Goal: Task Accomplishment & Management: Use online tool/utility

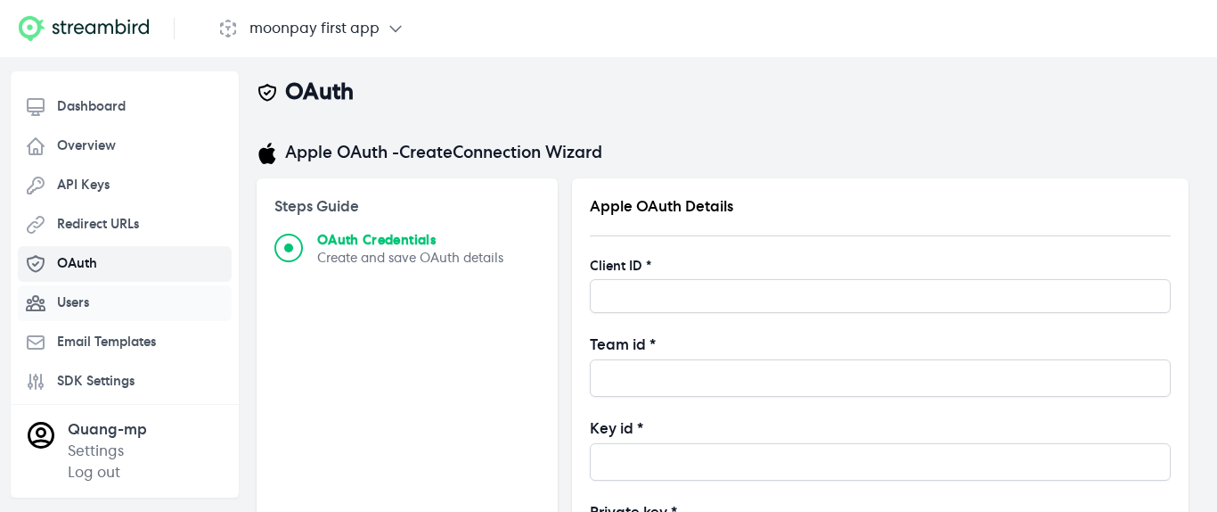
scroll to position [127, 0]
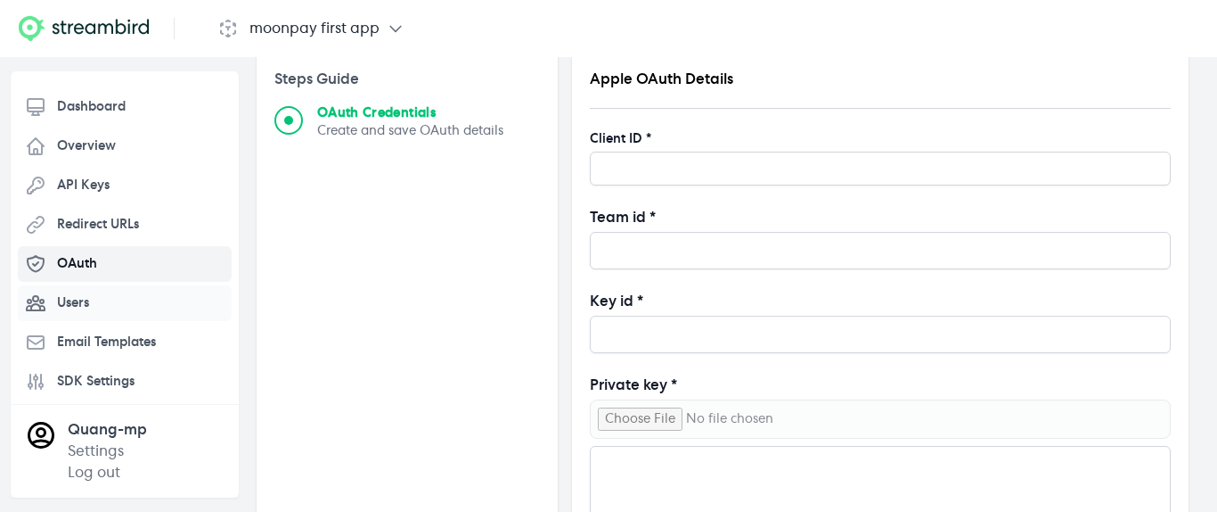
click at [119, 309] on link "Users" at bounding box center [125, 303] width 214 height 36
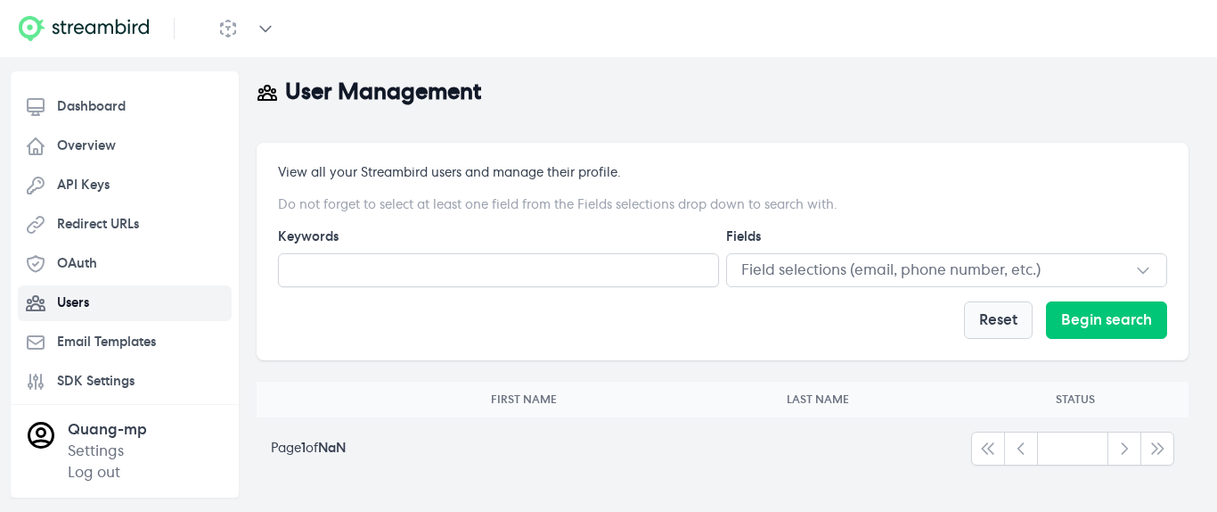
click at [270, 27] on icon "button" at bounding box center [265, 29] width 11 height 5
click at [127, 104] on link "Dashboard" at bounding box center [125, 107] width 214 height 36
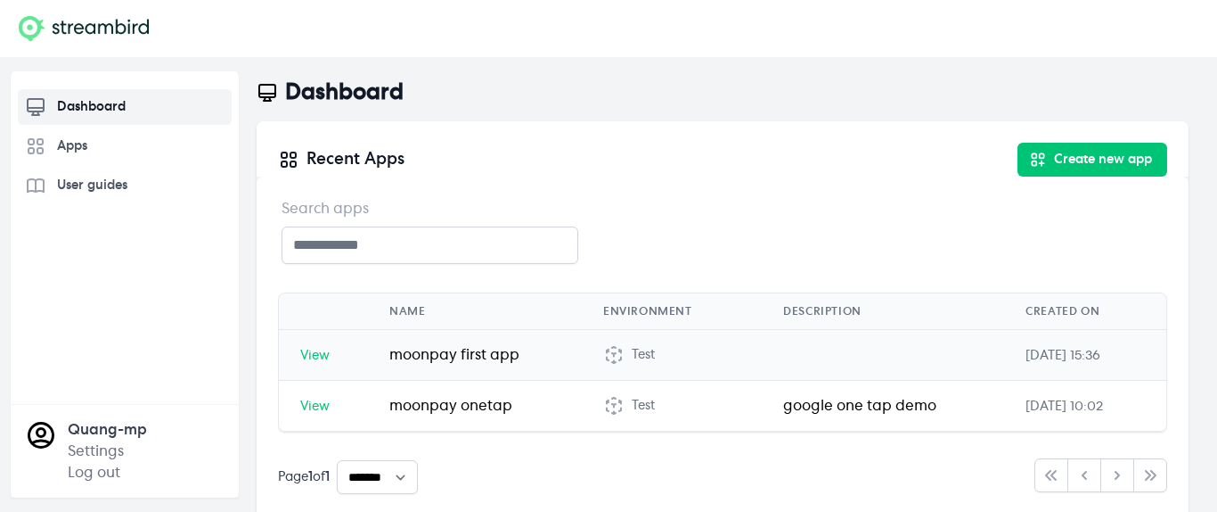
click at [317, 361] on span "View" at bounding box center [314, 355] width 29 height 12
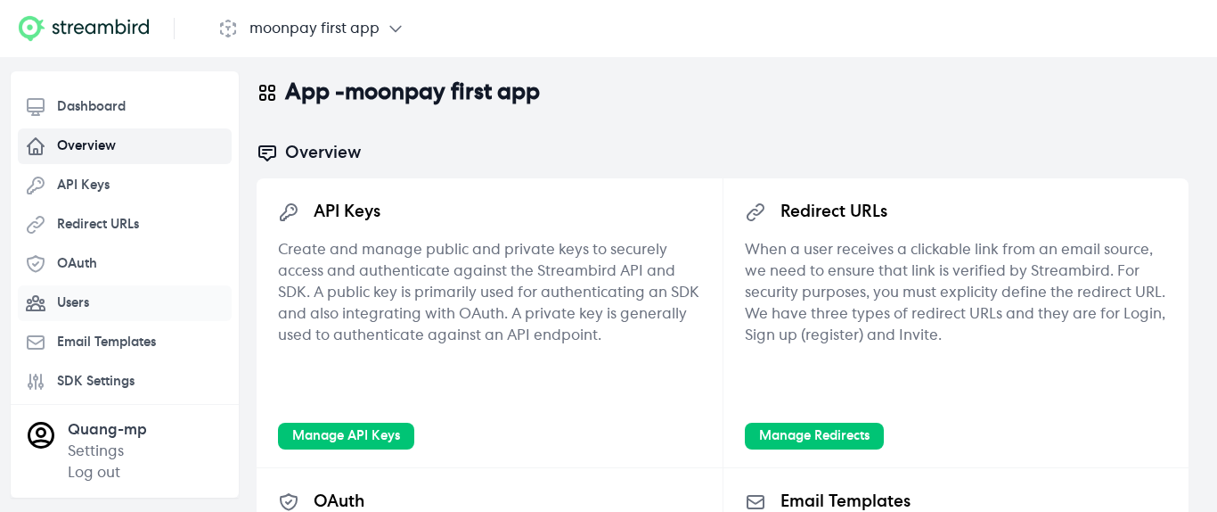
click at [82, 299] on span "Users" at bounding box center [73, 303] width 32 height 18
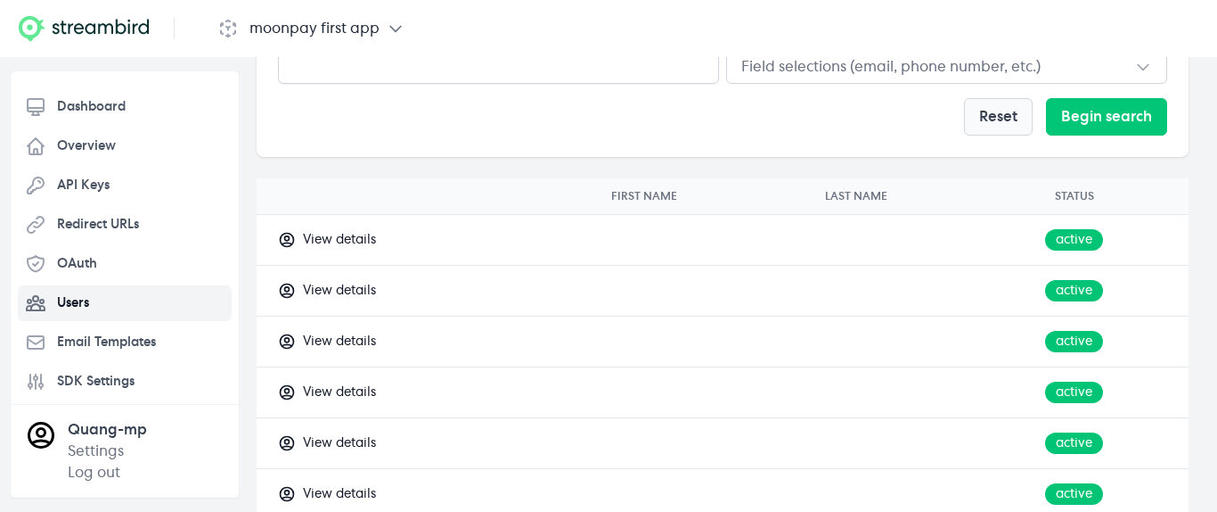
scroll to position [119, 0]
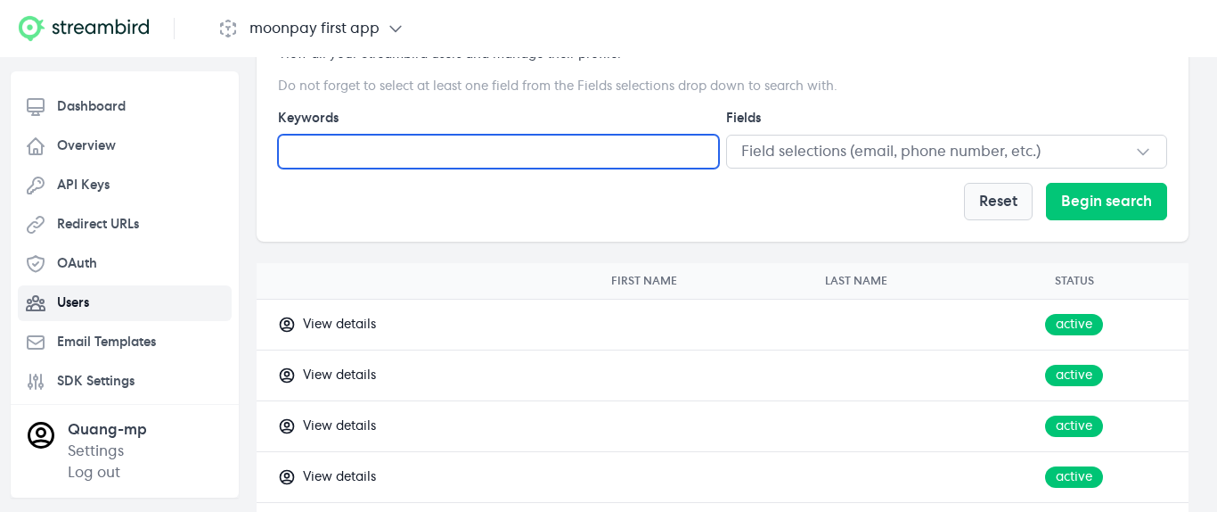
click at [489, 154] on input "text" at bounding box center [498, 152] width 441 height 34
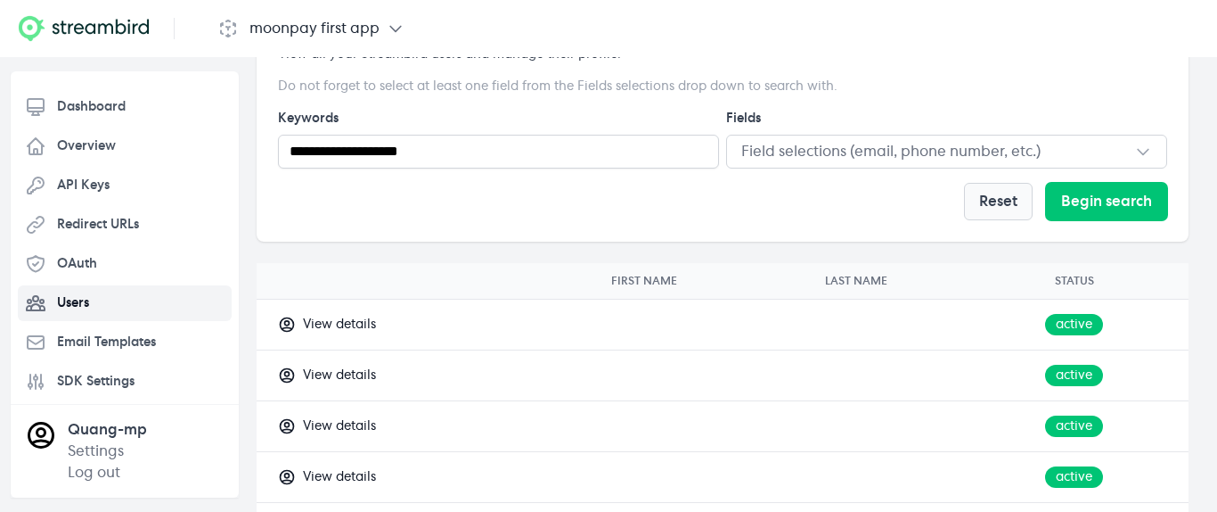
click at [1073, 188] on button "Begin search" at bounding box center [1106, 201] width 121 height 37
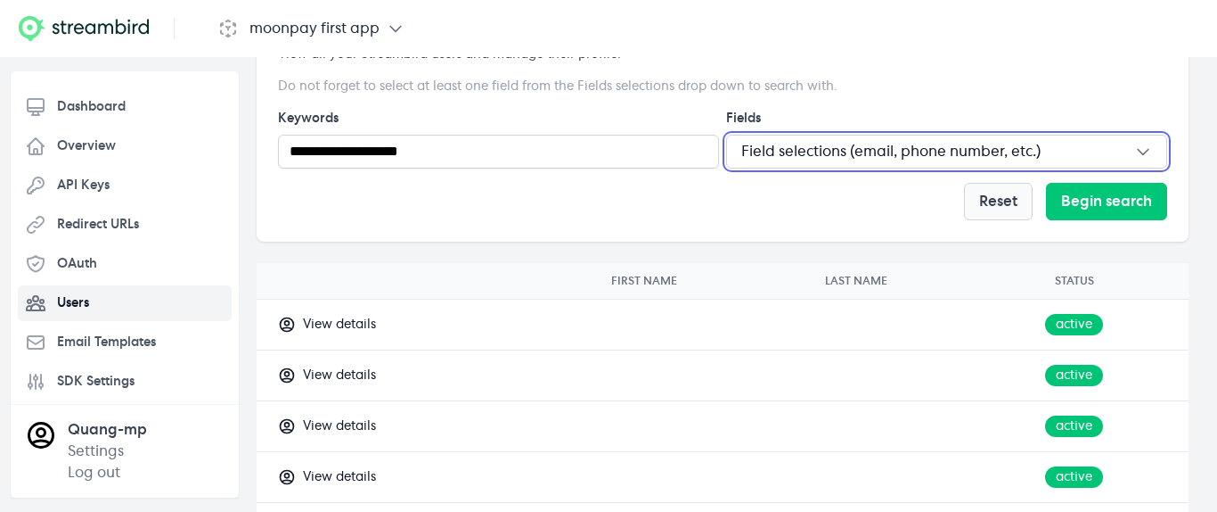
click at [1134, 148] on icon "button" at bounding box center [1143, 152] width 18 height 18
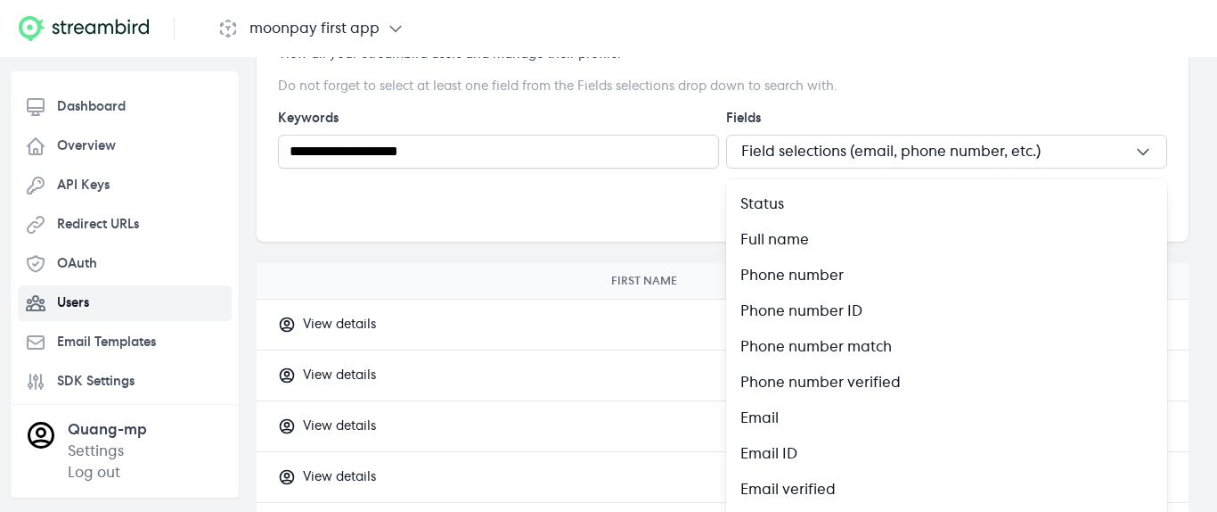
click at [861, 420] on div "Email" at bounding box center [947, 417] width 413 height 21
click at [782, 425] on div "Email" at bounding box center [947, 417] width 413 height 21
click at [768, 419] on p "Email" at bounding box center [760, 417] width 38 height 21
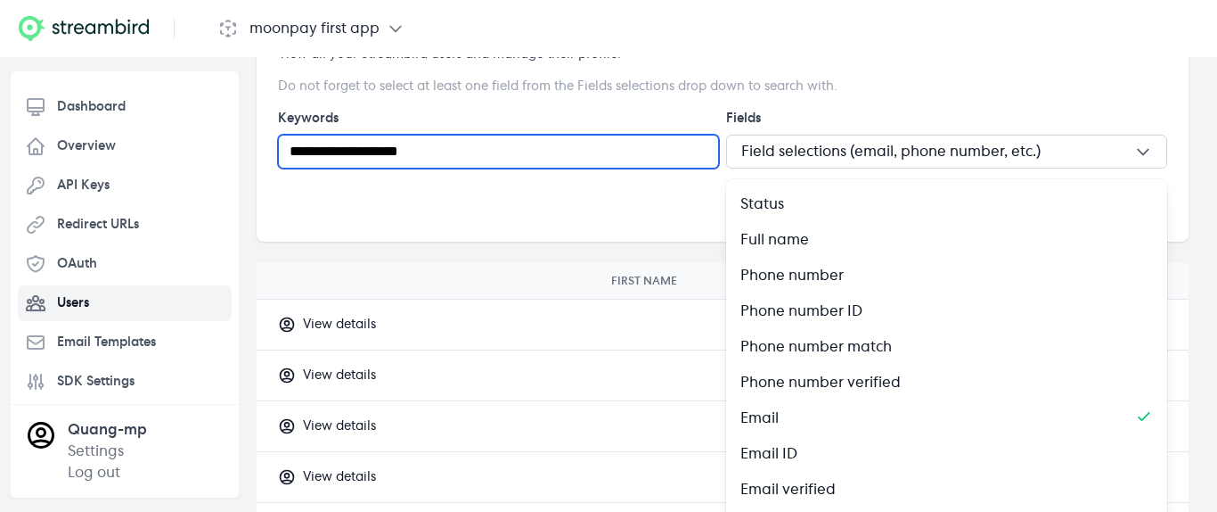
click at [630, 164] on input "**********" at bounding box center [498, 152] width 441 height 34
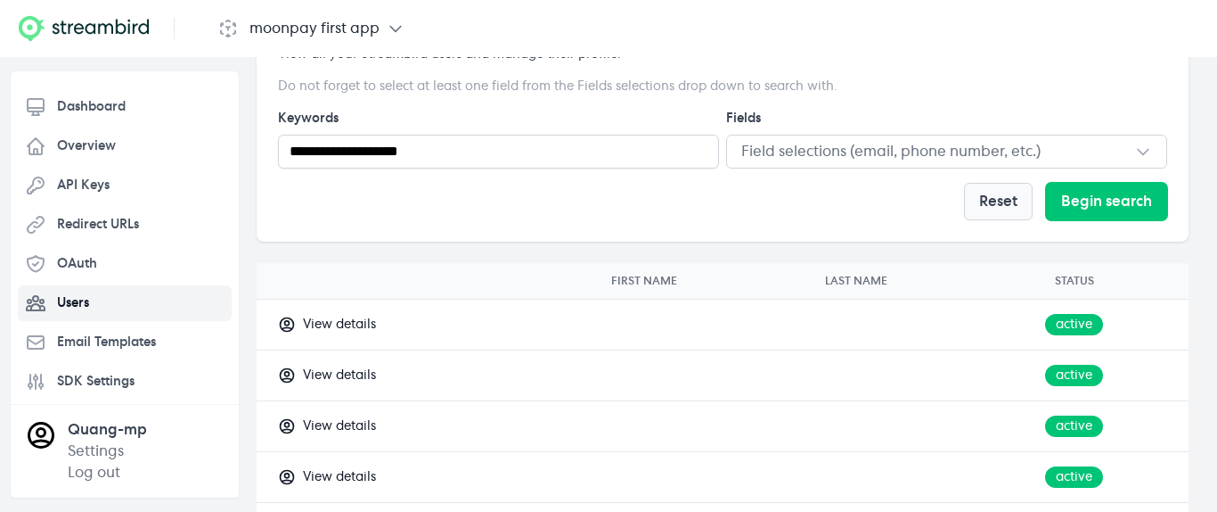
click at [1105, 185] on button "Begin search" at bounding box center [1106, 201] width 121 height 37
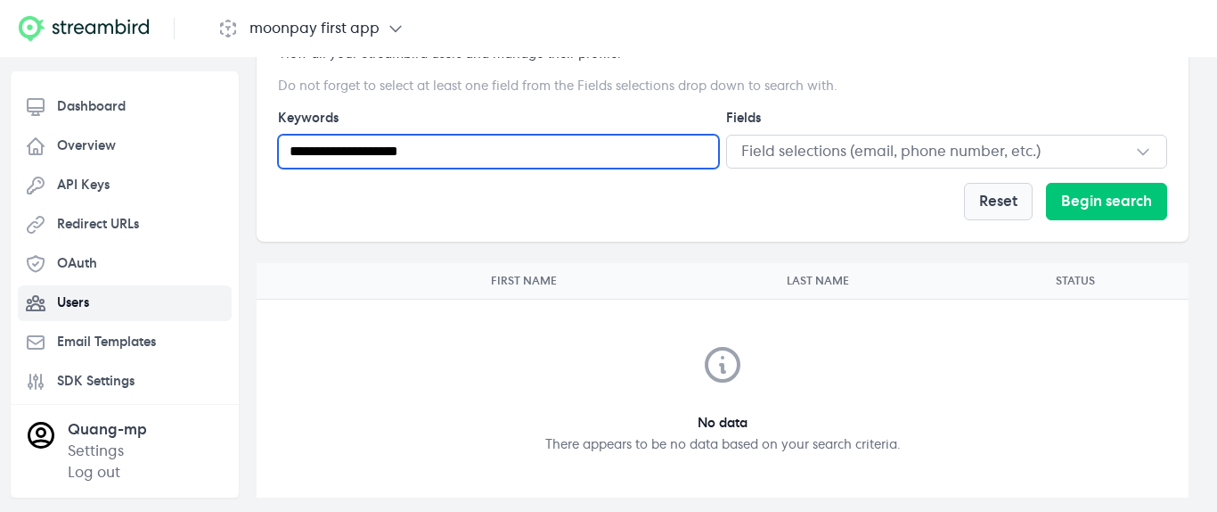
click at [573, 164] on input "**********" at bounding box center [498, 152] width 441 height 34
drag, startPoint x: 381, startPoint y: 158, endPoint x: 499, endPoint y: 160, distance: 118.5
click at [494, 159] on input "**********" at bounding box center [498, 152] width 441 height 34
type input "**********"
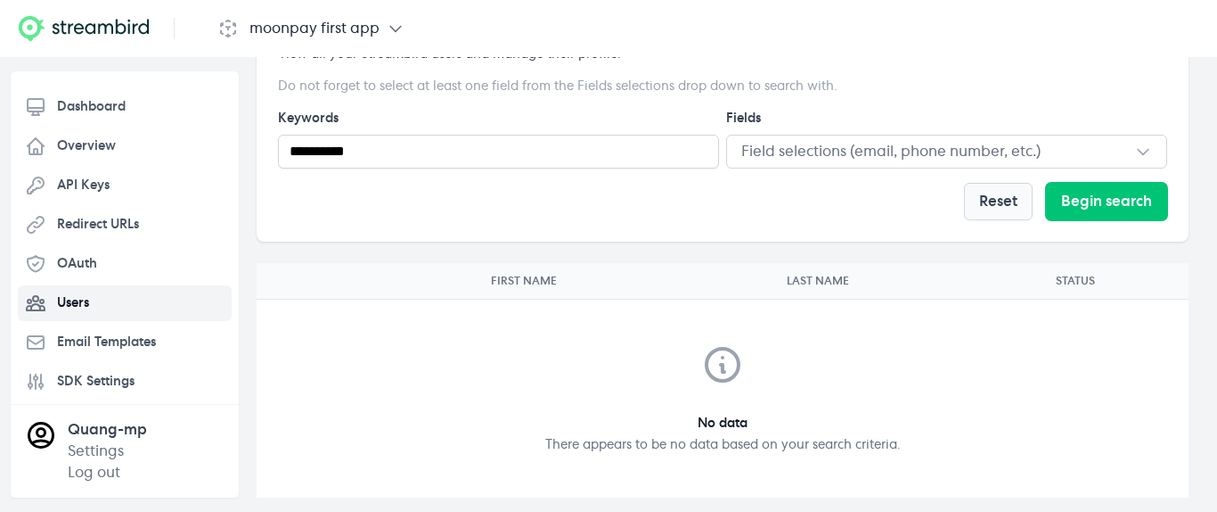
click at [1084, 184] on button "Begin search" at bounding box center [1106, 201] width 121 height 37
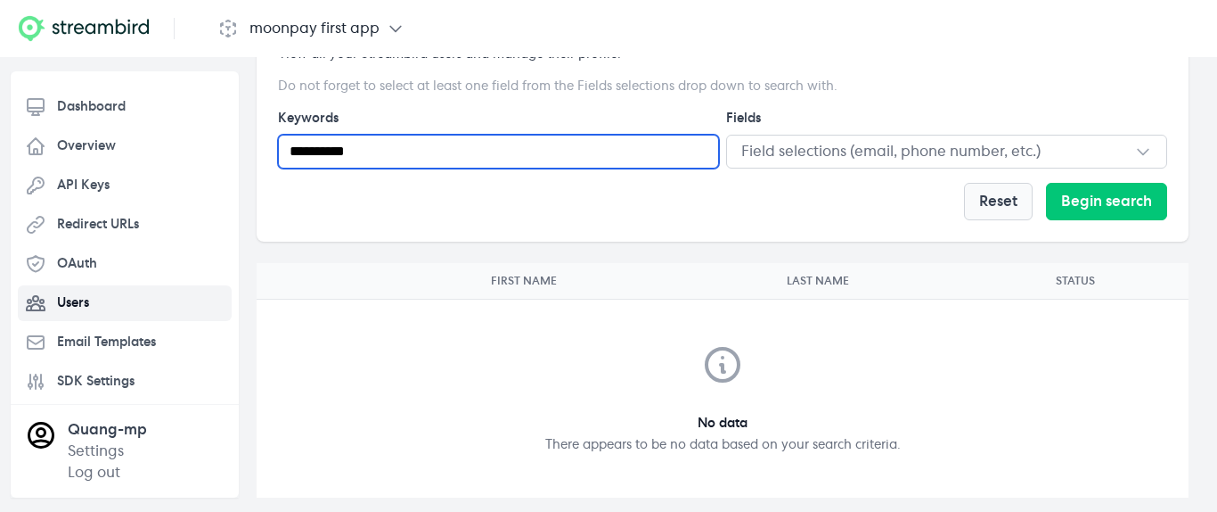
click at [626, 168] on input "**********" at bounding box center [498, 152] width 441 height 34
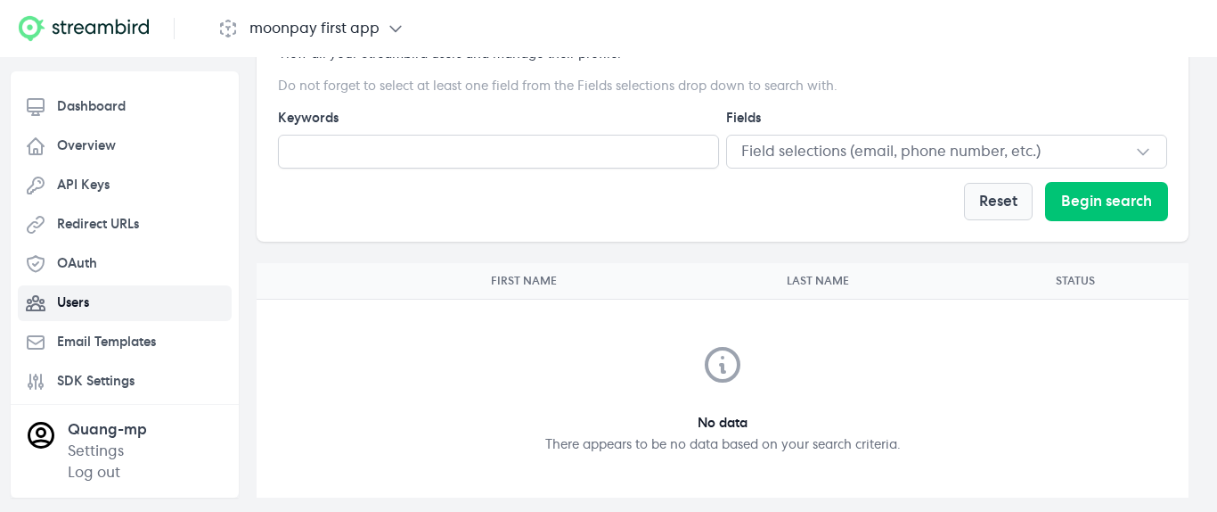
click at [1126, 210] on button "Begin search" at bounding box center [1106, 201] width 121 height 37
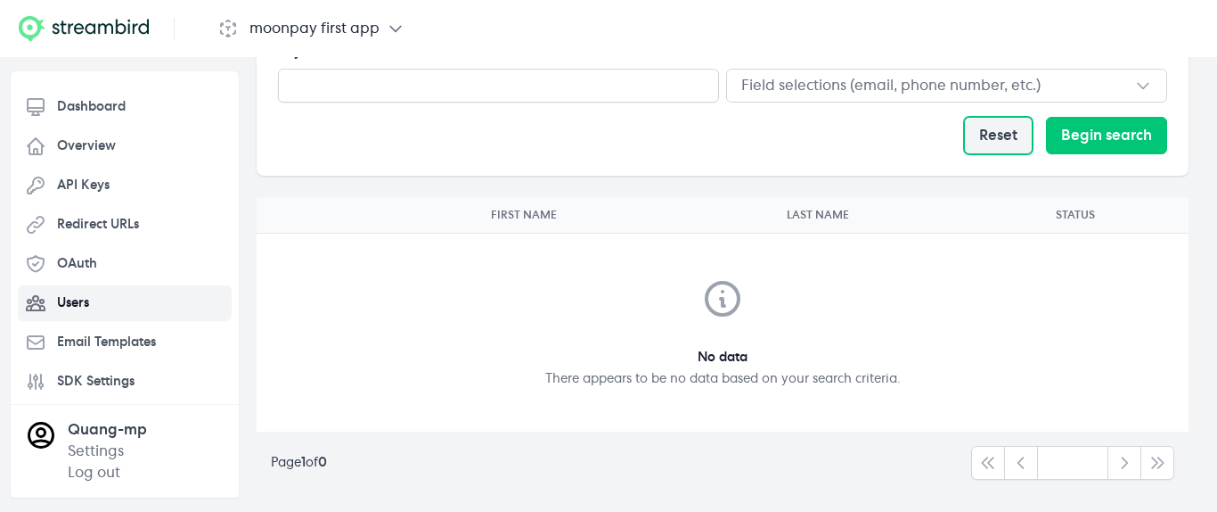
click at [1011, 147] on button "Reset" at bounding box center [998, 135] width 69 height 37
click at [114, 307] on link "Users" at bounding box center [125, 303] width 214 height 36
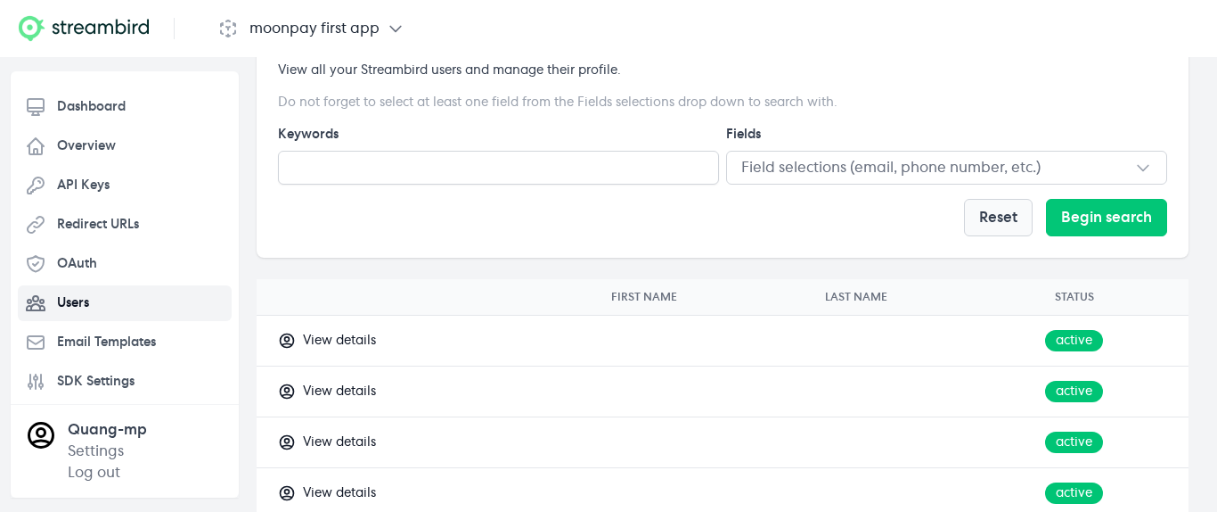
scroll to position [243, 0]
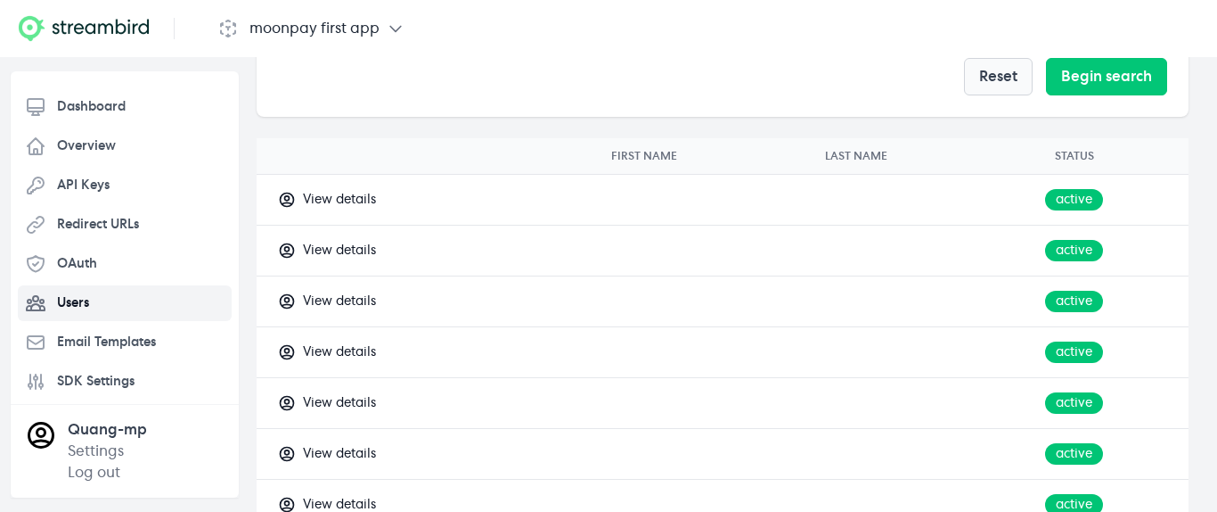
click at [355, 192] on div "View details" at bounding box center [339, 200] width 73 height 18
select select "**"
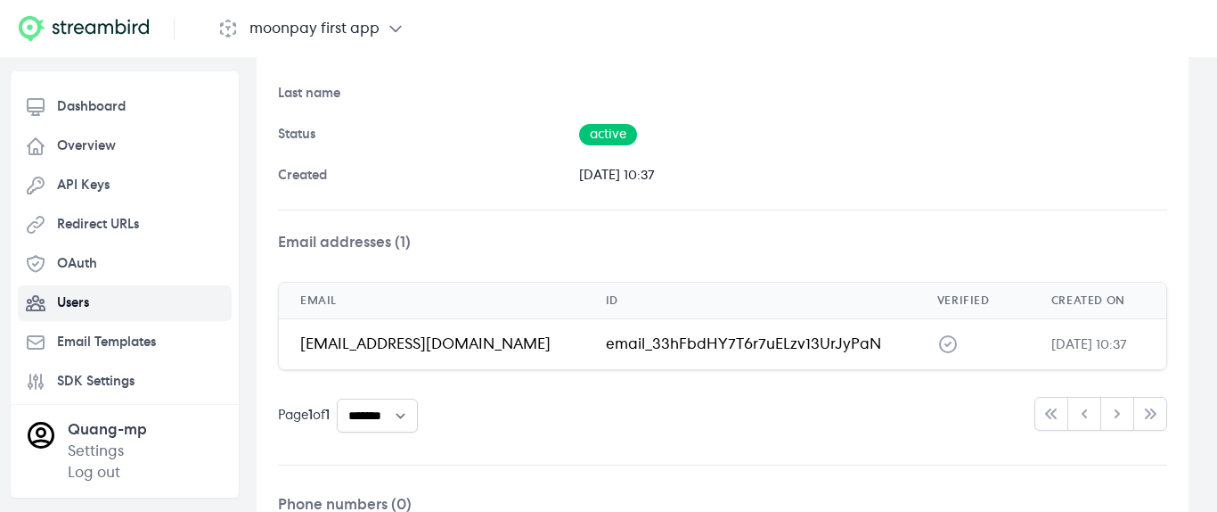
scroll to position [291, 0]
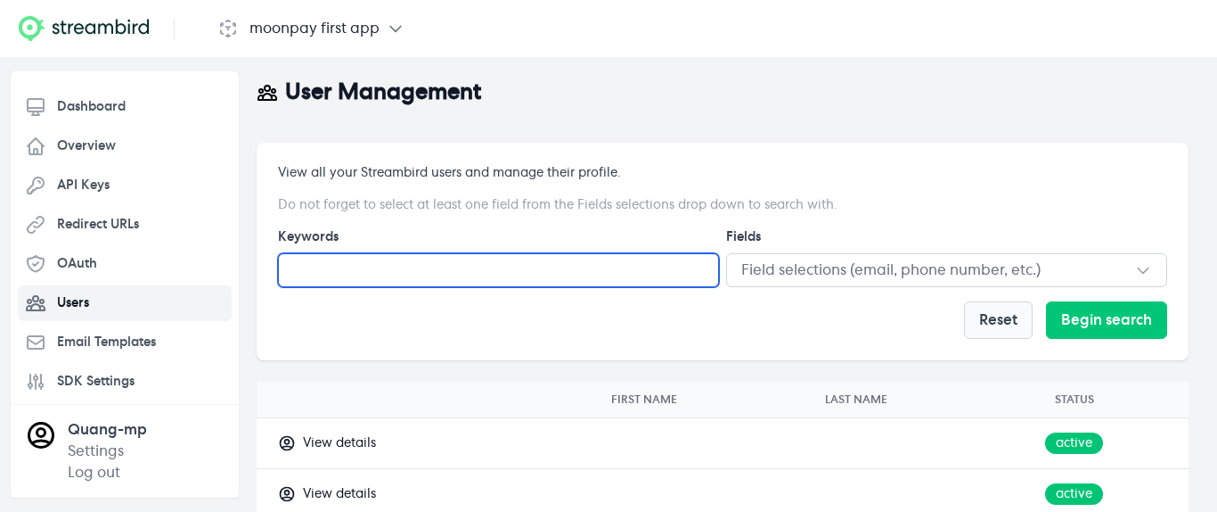
click at [531, 270] on input "text" at bounding box center [498, 270] width 441 height 34
type input "*****"
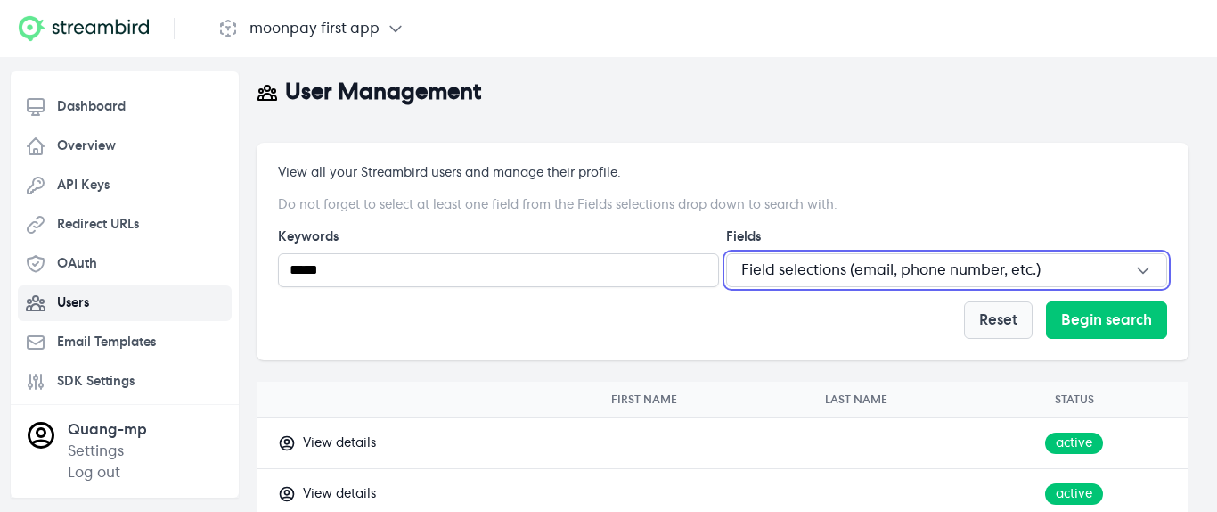
click at [790, 261] on span "Field selections (email, phone number, etc.)" at bounding box center [890, 269] width 299 height 21
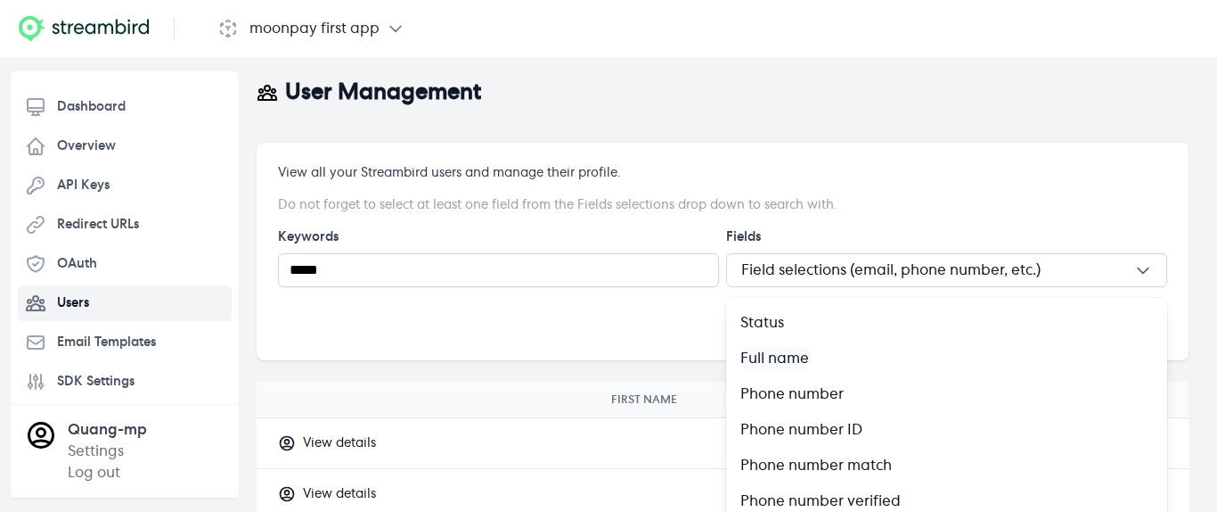
click at [798, 353] on p "Full name" at bounding box center [775, 358] width 69 height 21
click at [764, 362] on p "Full name" at bounding box center [775, 358] width 69 height 21
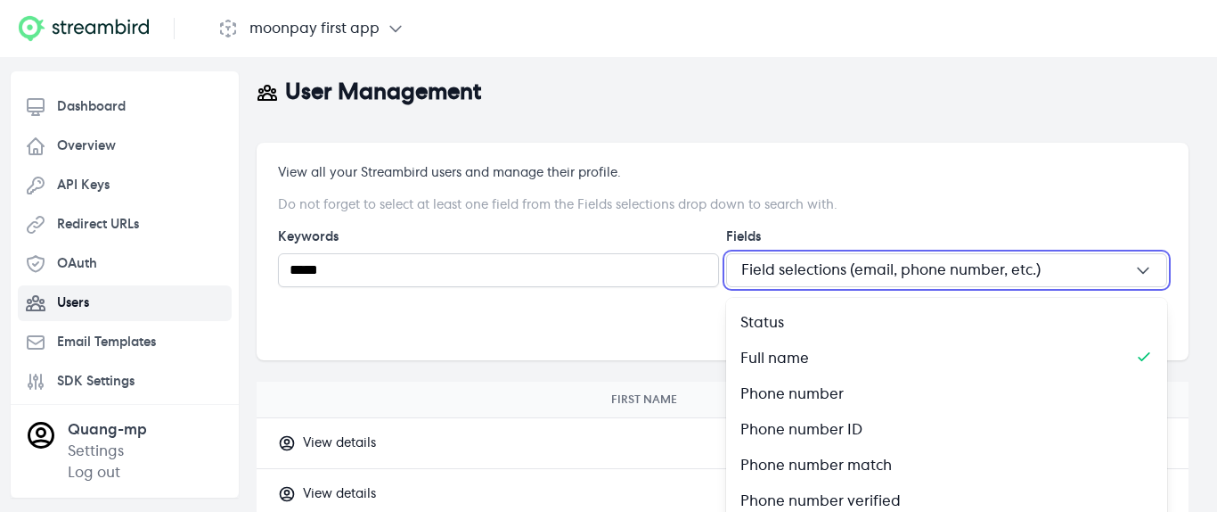
click at [665, 330] on div at bounding box center [498, 319] width 441 height 37
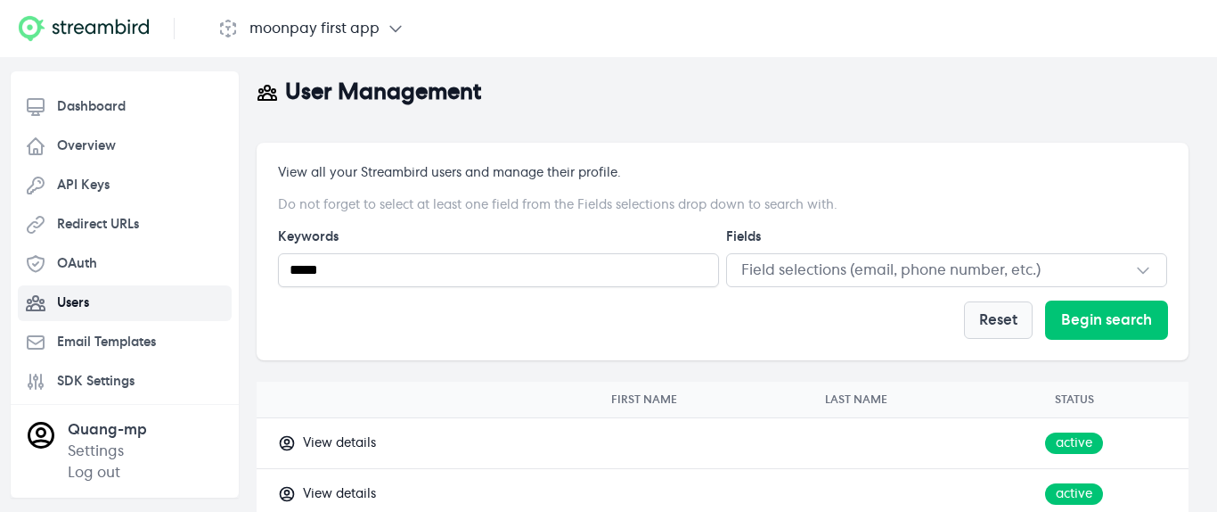
click at [1089, 317] on button "Begin search" at bounding box center [1106, 319] width 121 height 37
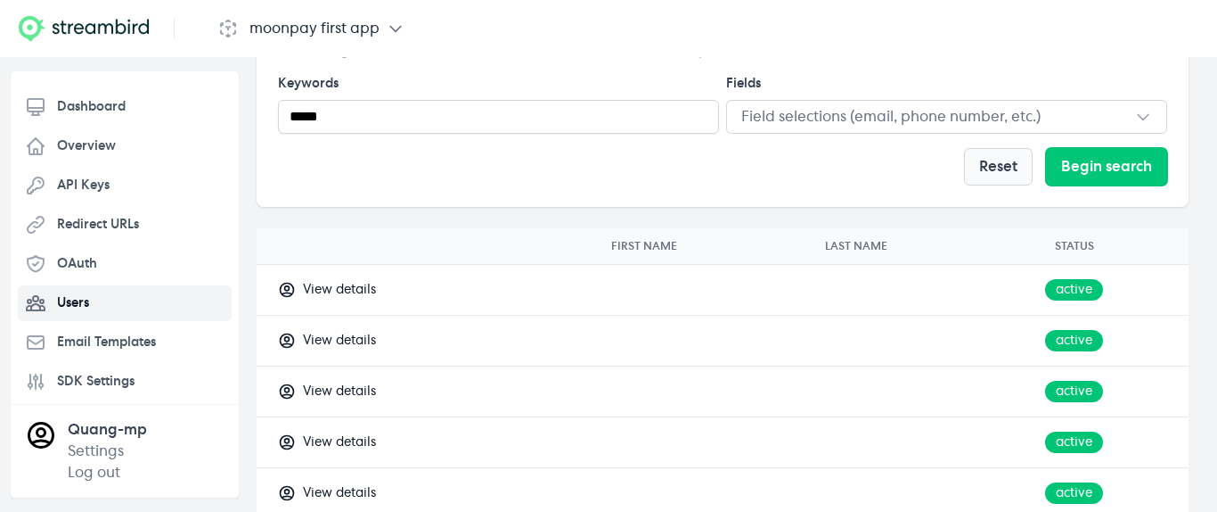
scroll to position [207, 0]
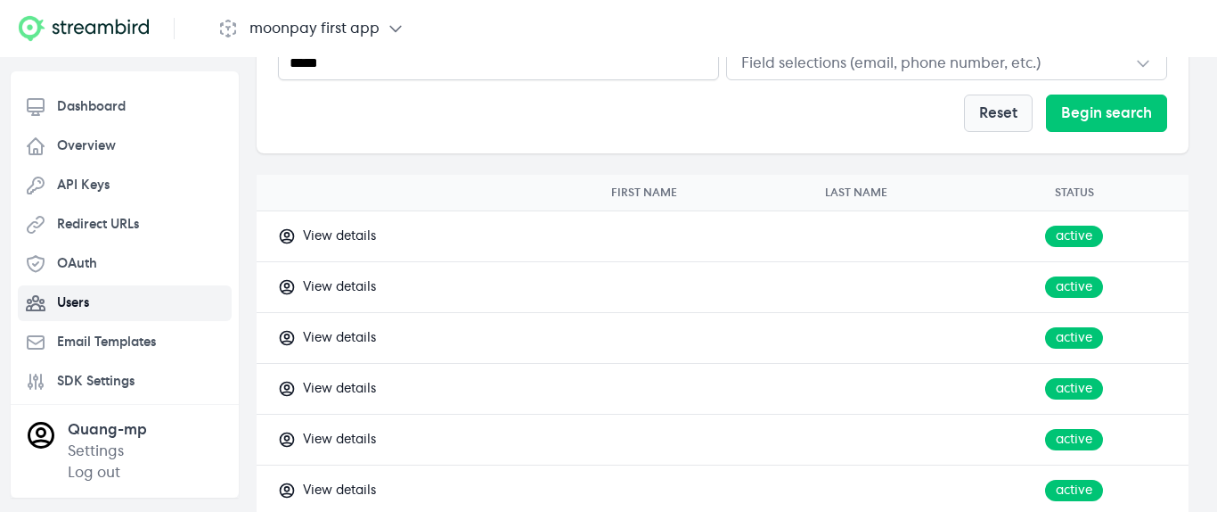
click at [366, 242] on div "View details" at bounding box center [339, 236] width 73 height 18
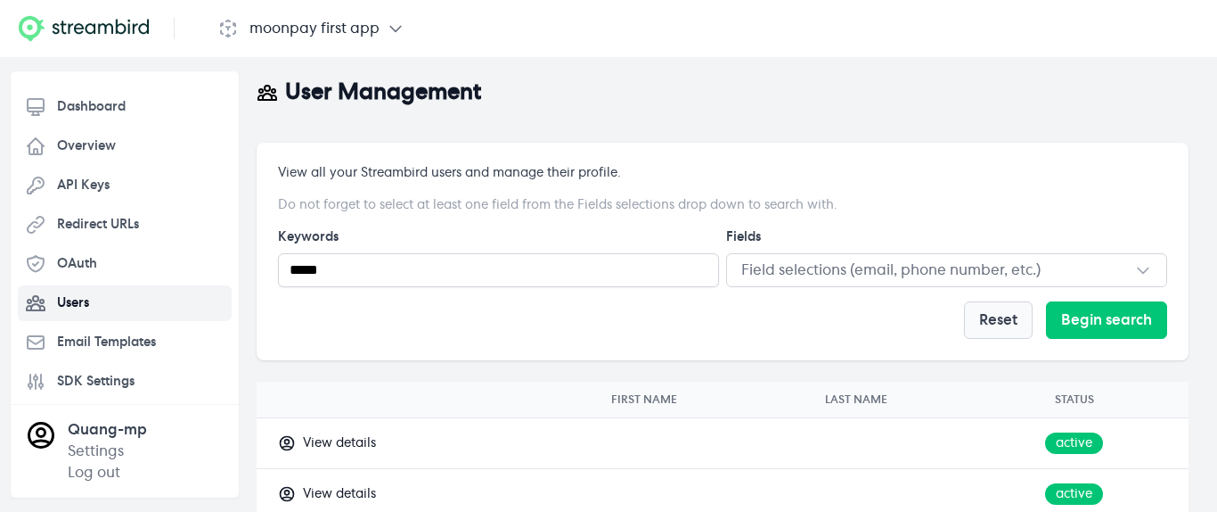
select select "**"
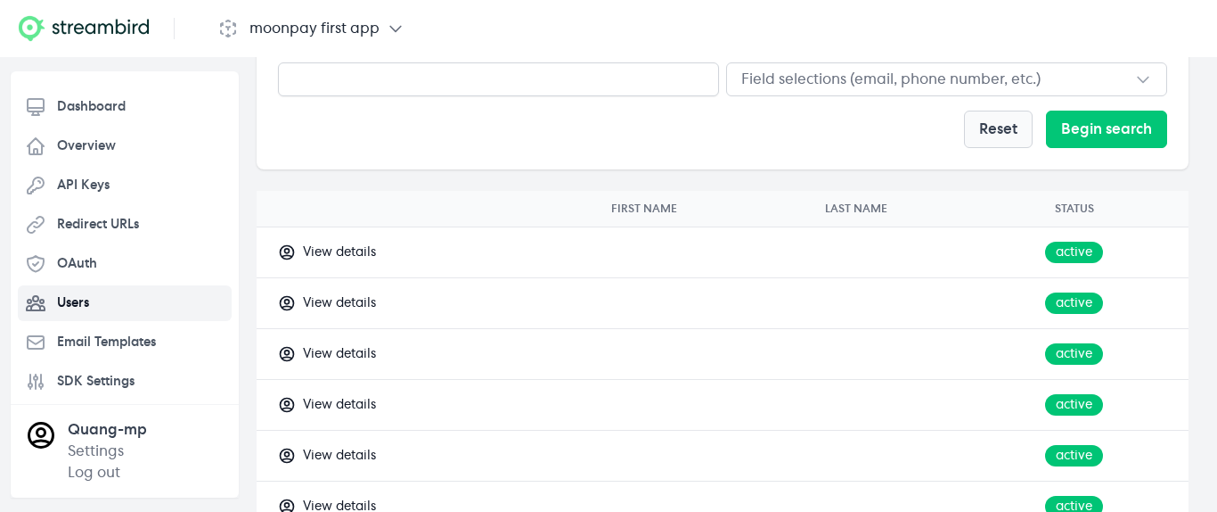
scroll to position [108, 0]
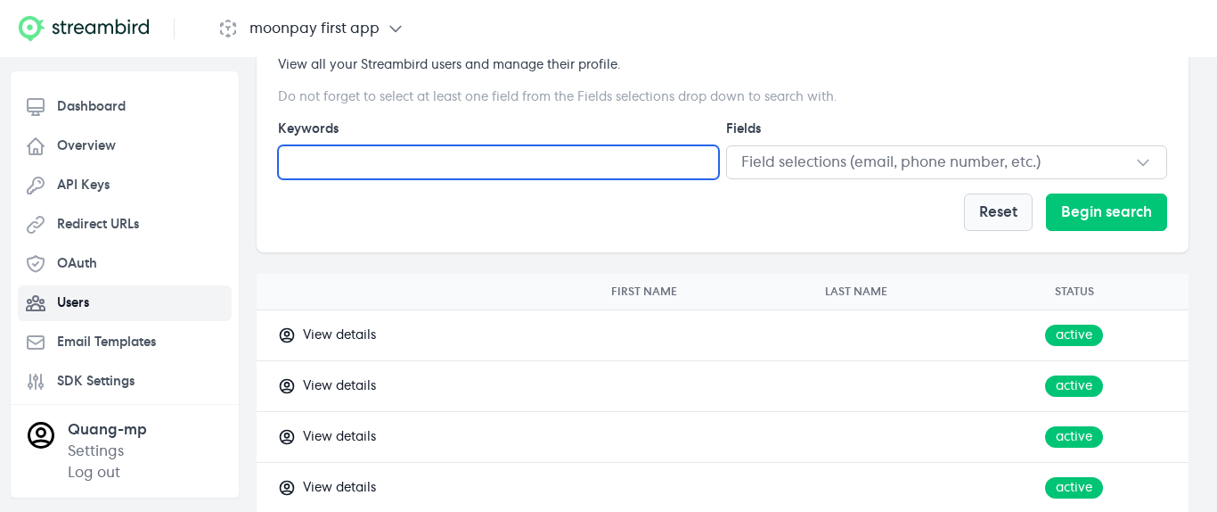
click at [588, 160] on input "text" at bounding box center [498, 162] width 441 height 34
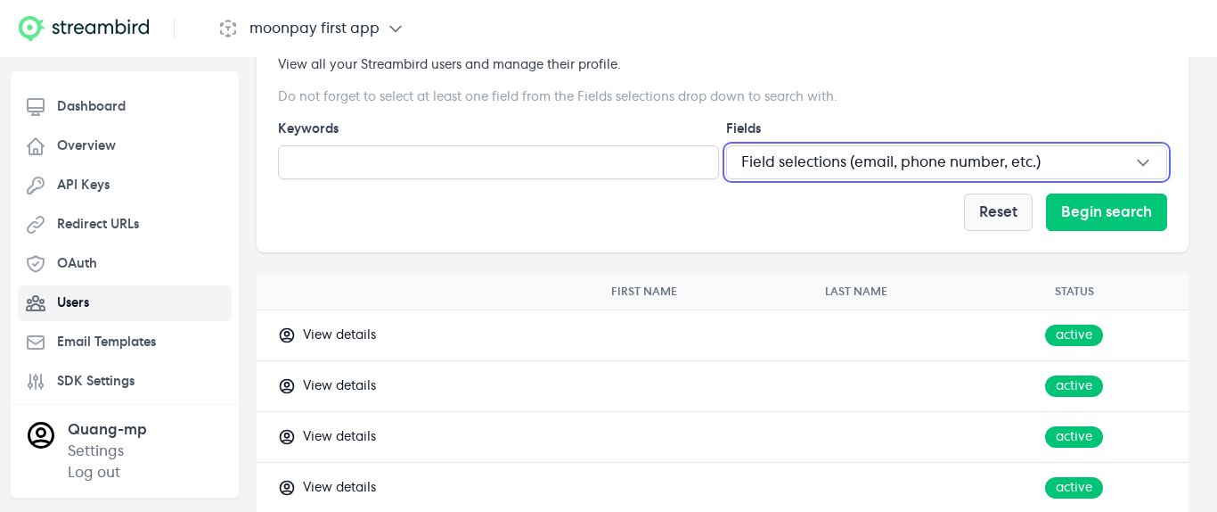
click at [903, 155] on span "Field selections (email, phone number, etc.)" at bounding box center [890, 162] width 299 height 21
click at [576, 201] on div at bounding box center [498, 211] width 441 height 37
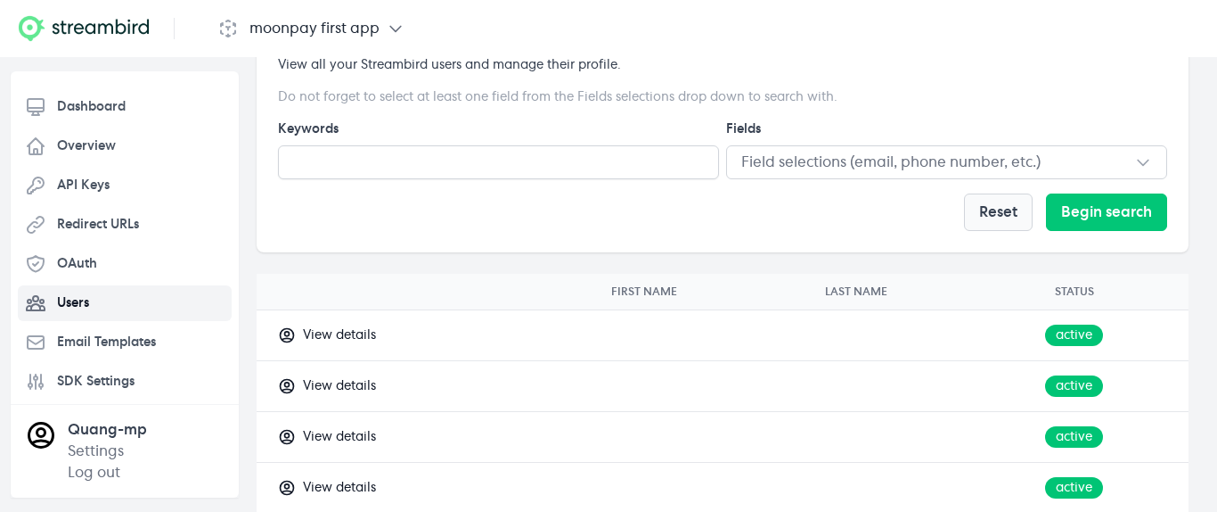
click at [358, 389] on div "View details" at bounding box center [339, 386] width 73 height 18
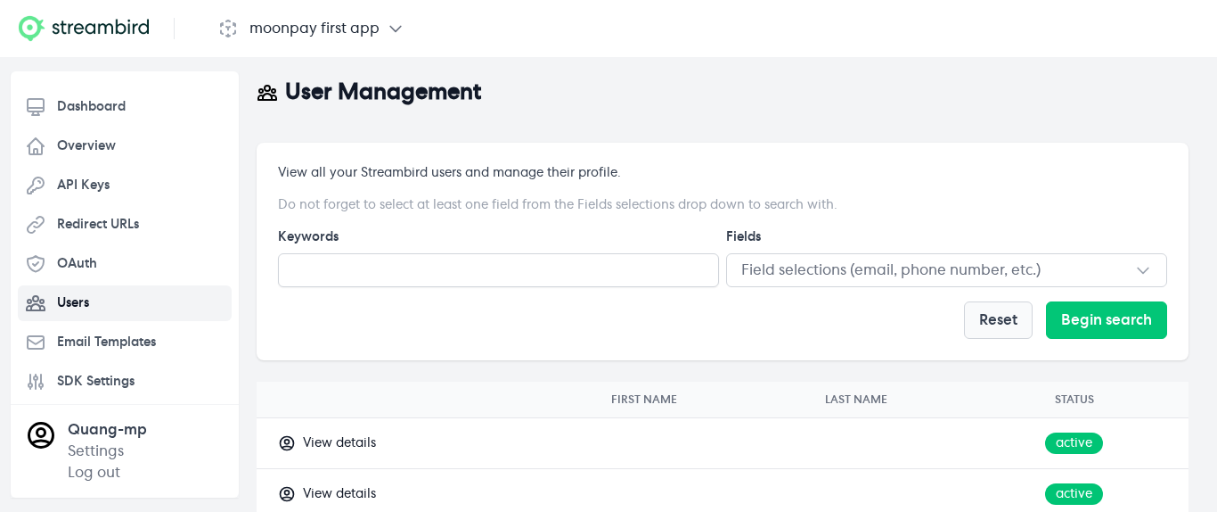
select select "**"
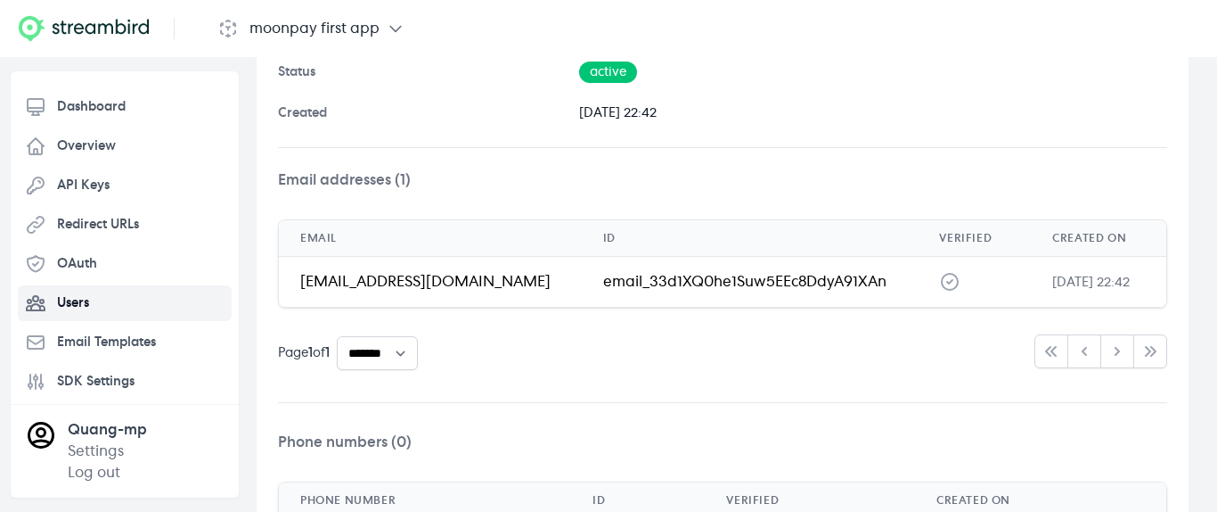
scroll to position [380, 0]
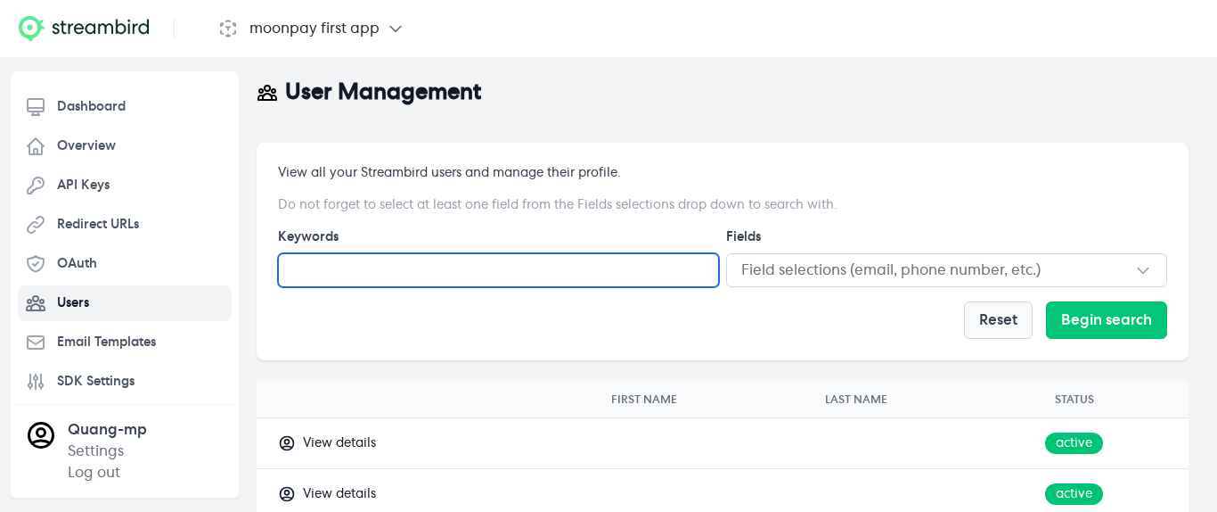
click at [429, 269] on input "text" at bounding box center [498, 270] width 441 height 34
type input "*****"
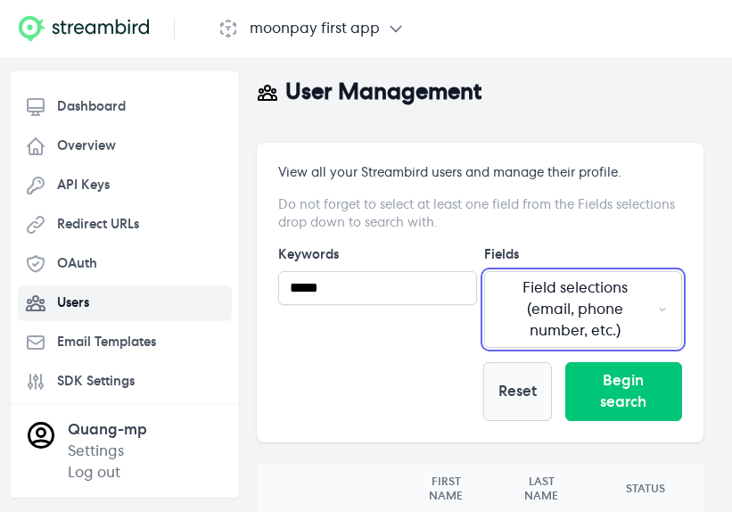
click at [591, 315] on span "Field selections (email, phone number, etc.)" at bounding box center [575, 309] width 152 height 64
click at [629, 298] on span "Field selections (email, phone number, etc.)" at bounding box center [575, 309] width 152 height 64
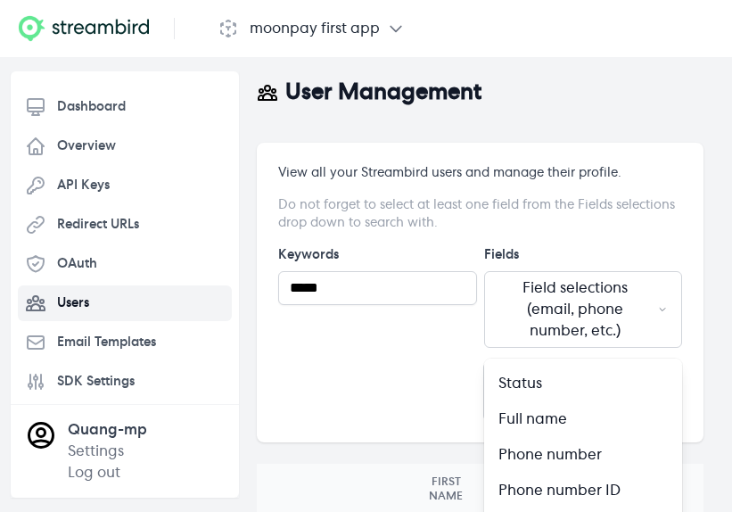
click at [576, 416] on div "Full name" at bounding box center [583, 418] width 170 height 21
click at [545, 420] on p "Full name" at bounding box center [532, 418] width 69 height 21
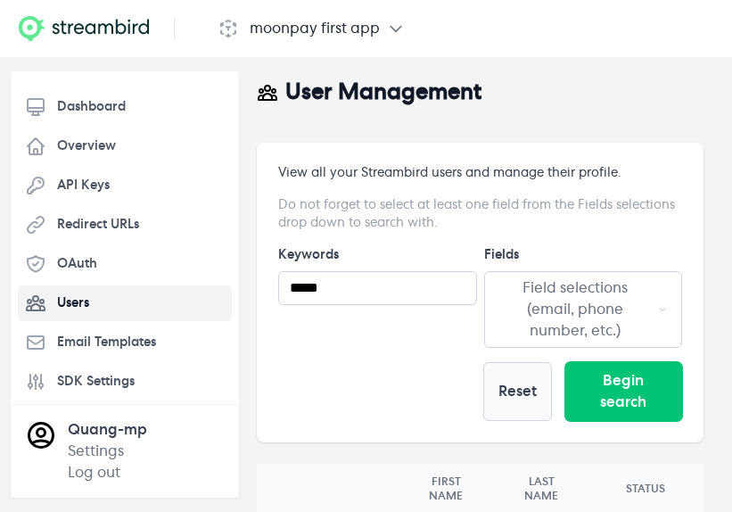
click at [646, 404] on button "Begin search" at bounding box center [624, 391] width 118 height 59
